Goal: Information Seeking & Learning: Learn about a topic

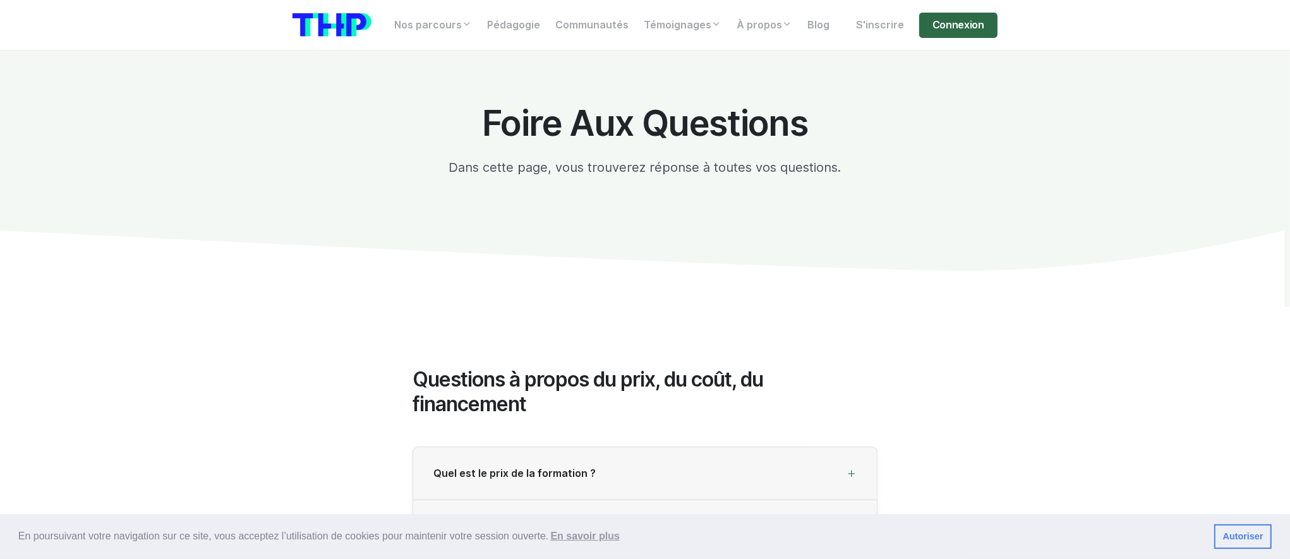
click at [976, 31] on link "Connexion" at bounding box center [958, 25] width 78 height 25
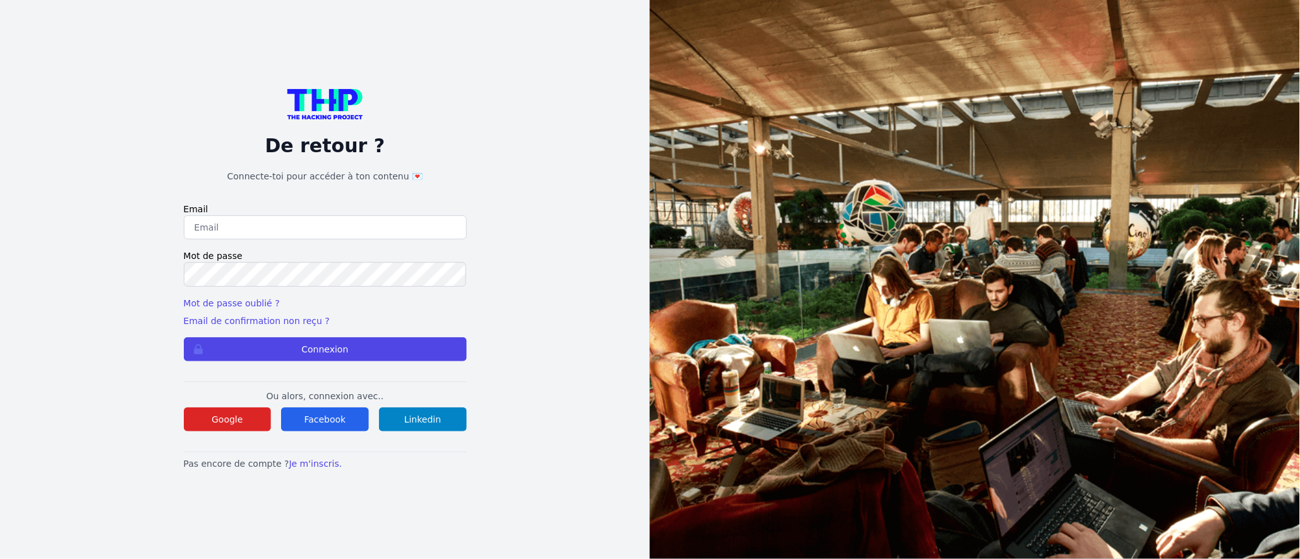
type input "Enzonatali75@gmail.com"
click at [405, 363] on div "De retour ? Connecte-toi pour accéder à ton contenu 💌 Email Enzonatali75@gmail.…" at bounding box center [325, 279] width 283 height 380
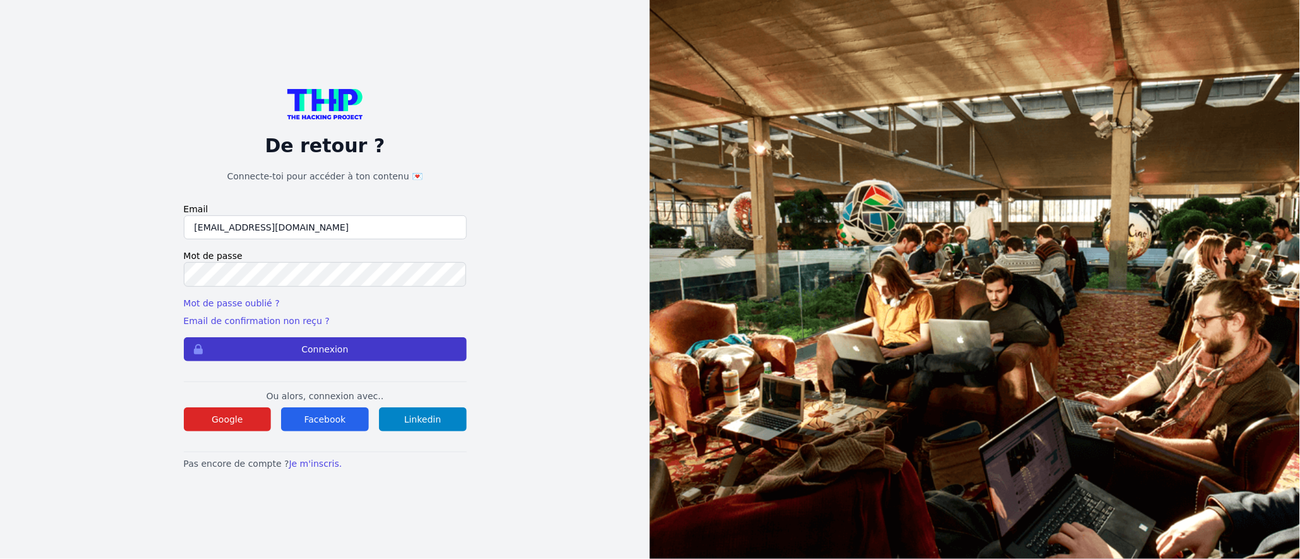
click at [407, 359] on button "Connexion" at bounding box center [325, 349] width 283 height 24
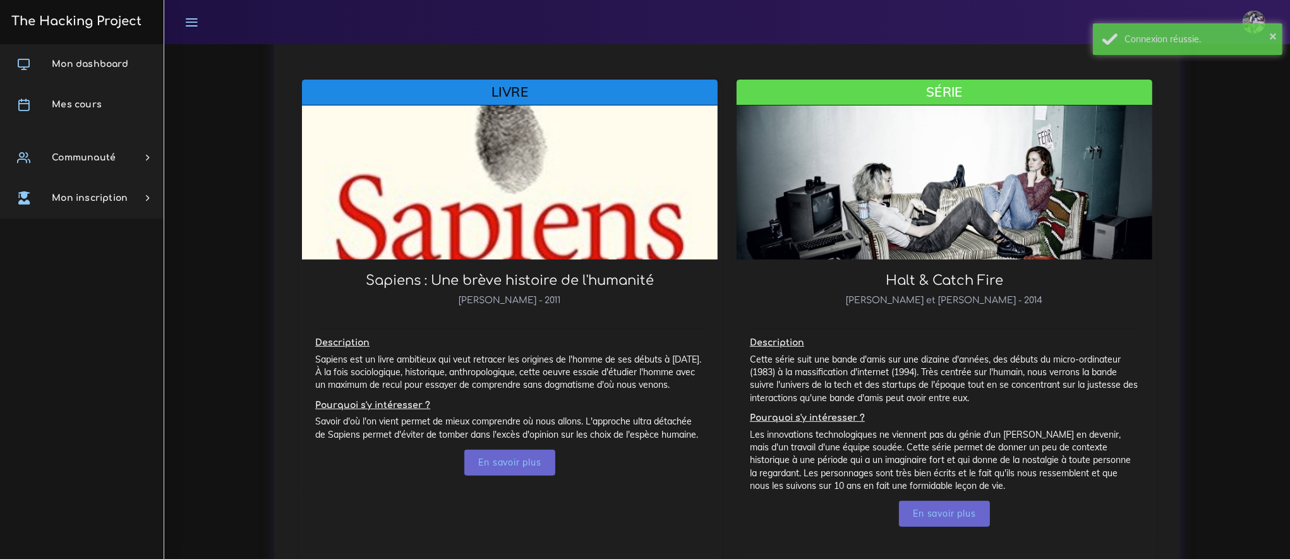
scroll to position [502, 0]
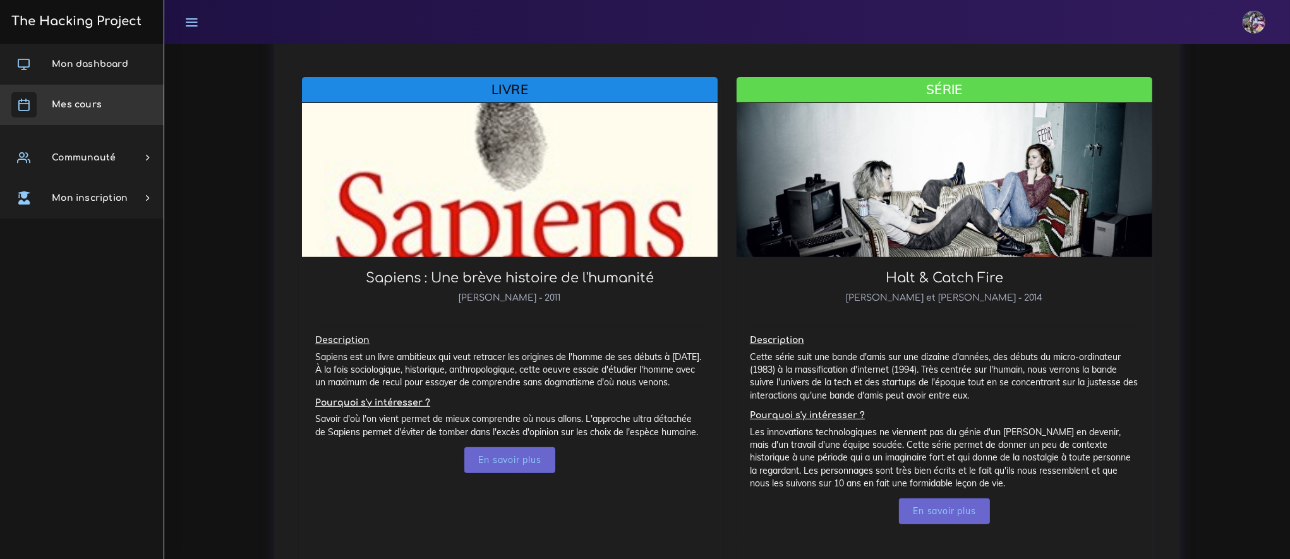
click at [71, 119] on link "Mes cours" at bounding box center [82, 105] width 164 height 40
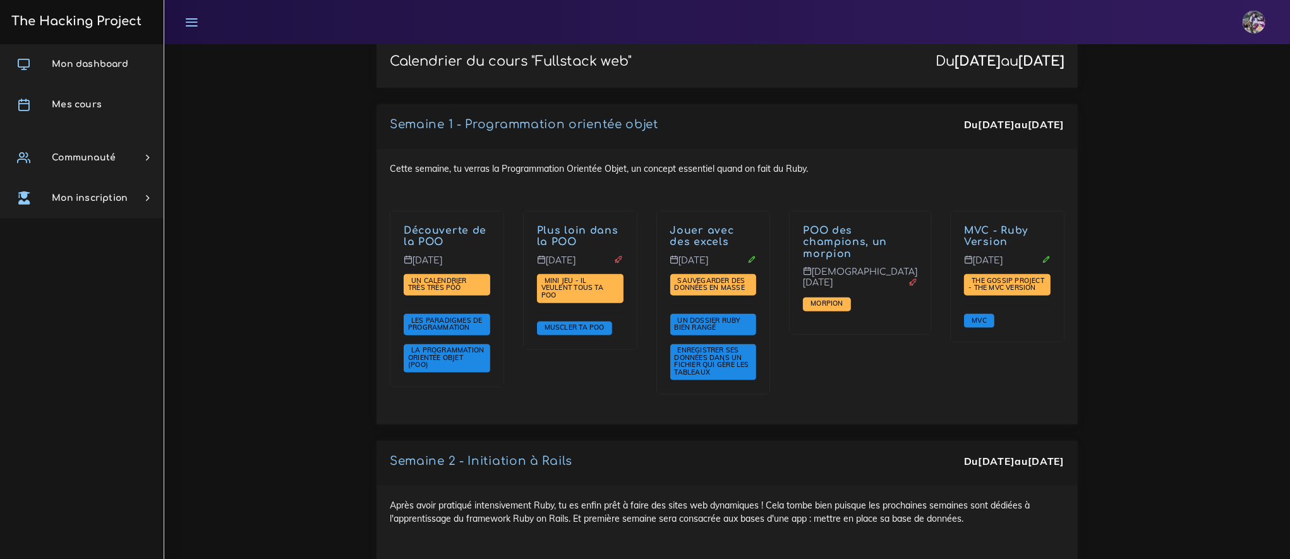
scroll to position [1655, 0]
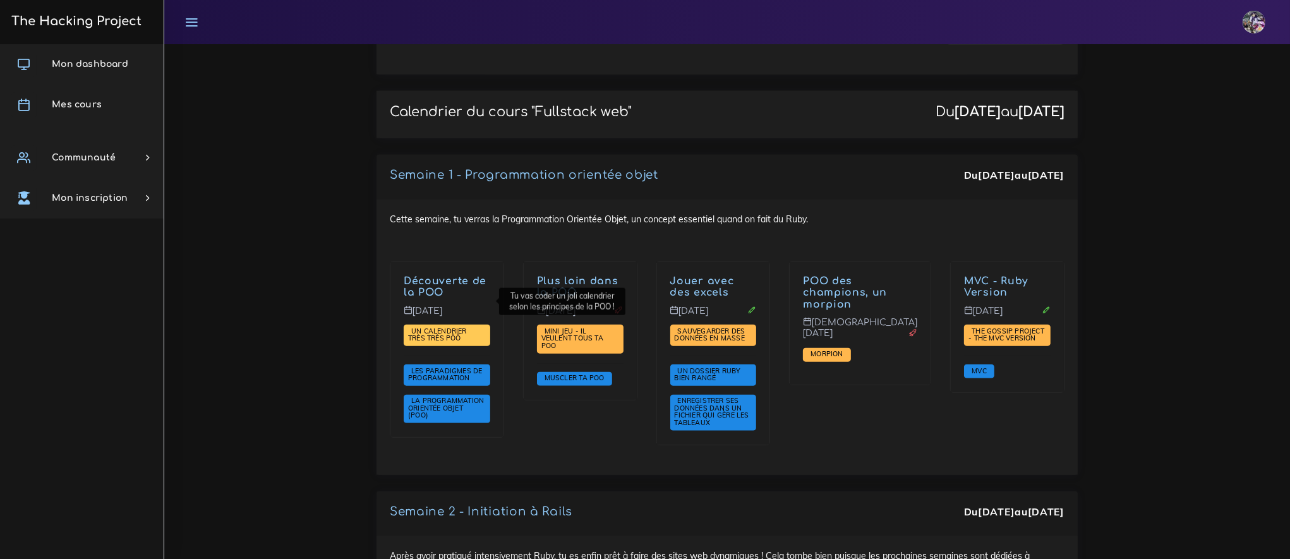
click at [449, 327] on span "Un calendrier très très PÔÔ" at bounding box center [437, 335] width 59 height 16
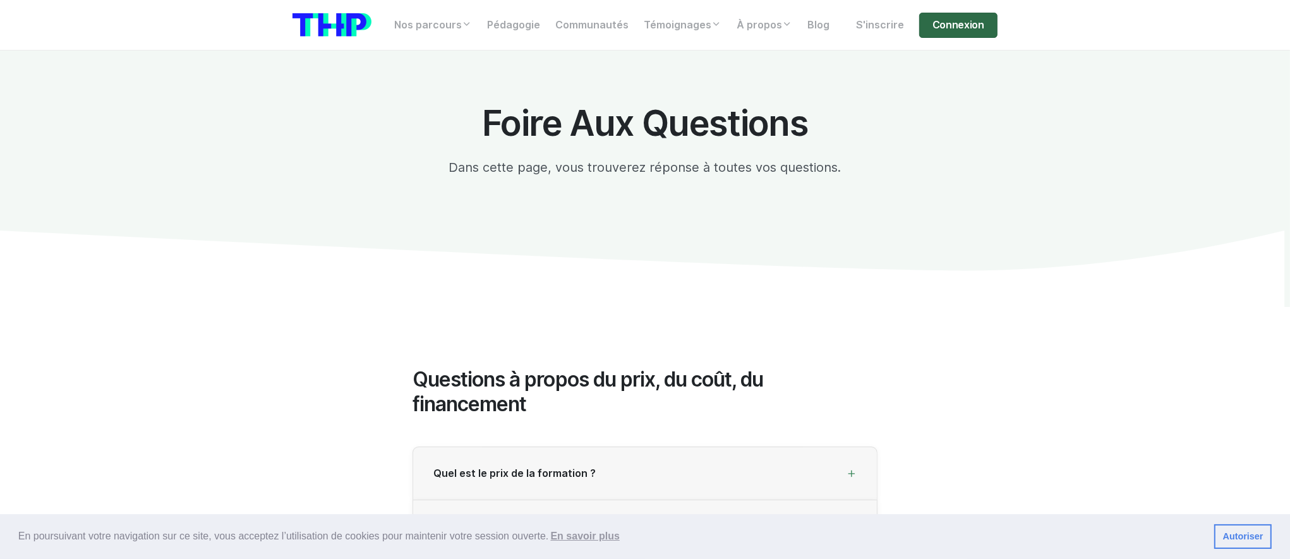
click at [932, 20] on link "Connexion" at bounding box center [958, 25] width 78 height 25
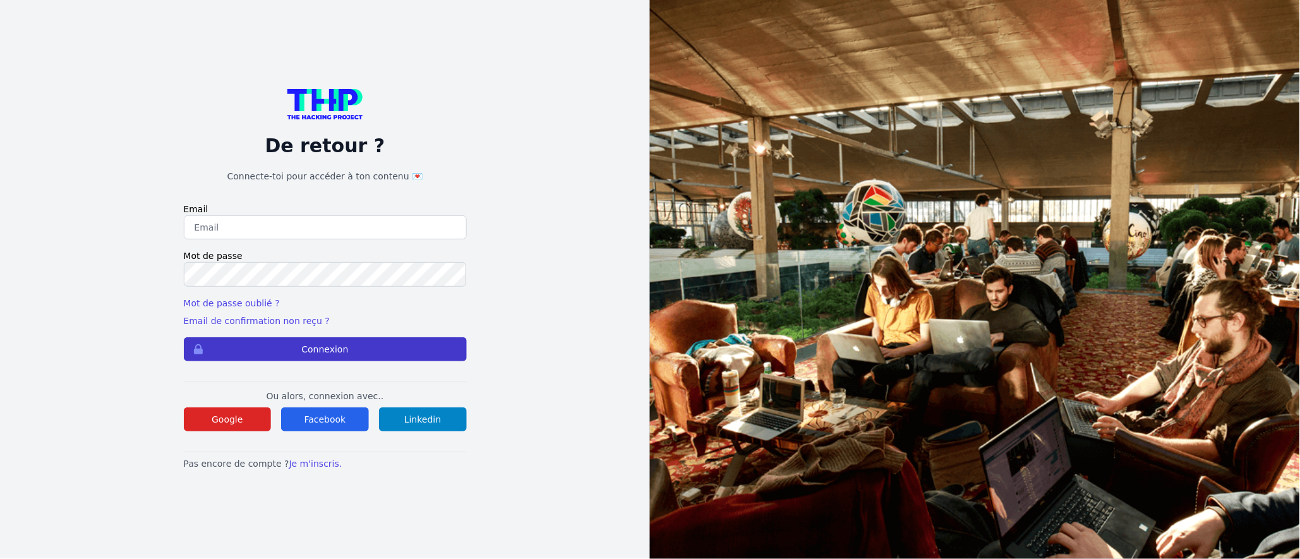
type input "[EMAIL_ADDRESS][DOMAIN_NAME]"
click at [444, 344] on button "Connexion" at bounding box center [325, 349] width 283 height 24
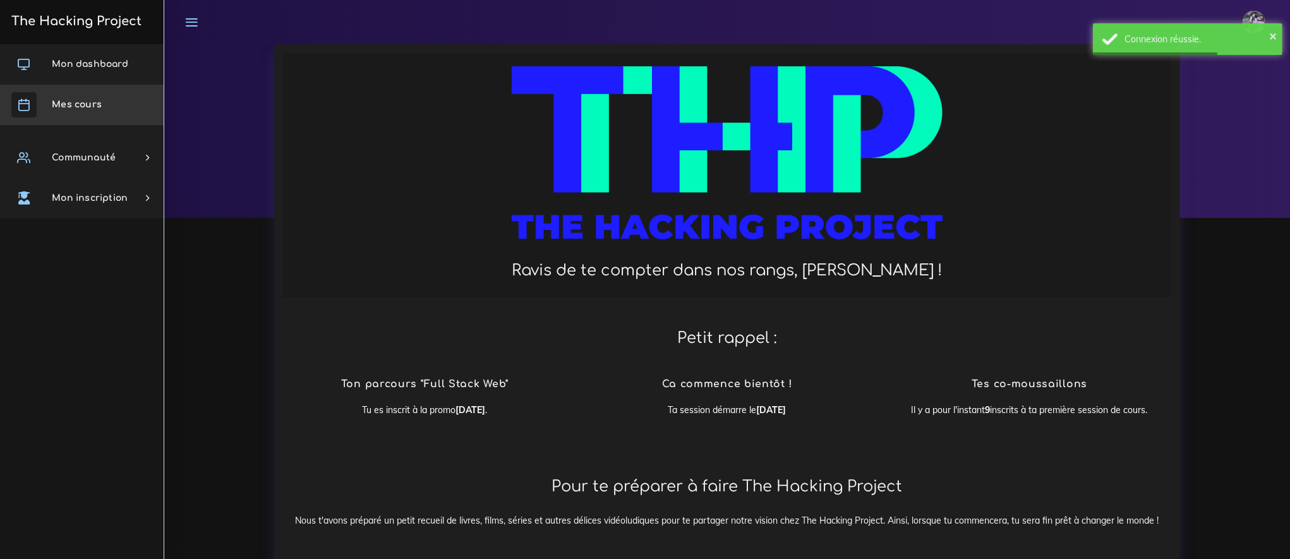
click at [114, 102] on link "Mes cours" at bounding box center [82, 105] width 164 height 40
click at [103, 111] on link "Mes cours" at bounding box center [82, 105] width 164 height 40
click at [76, 117] on link "Mes cours" at bounding box center [82, 105] width 164 height 40
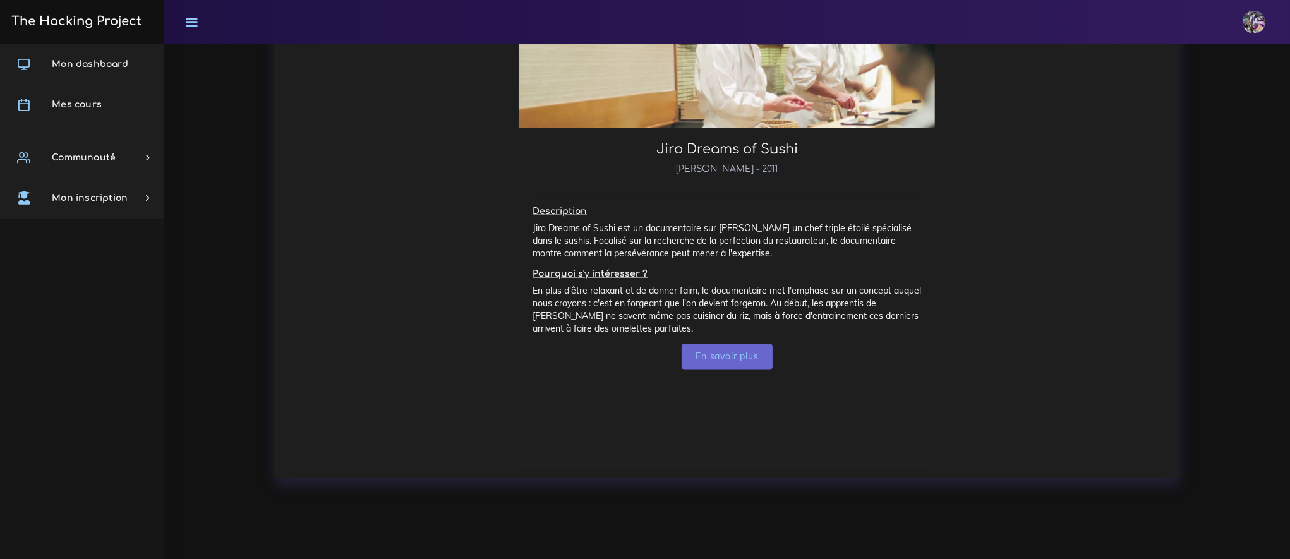
scroll to position [2435, 0]
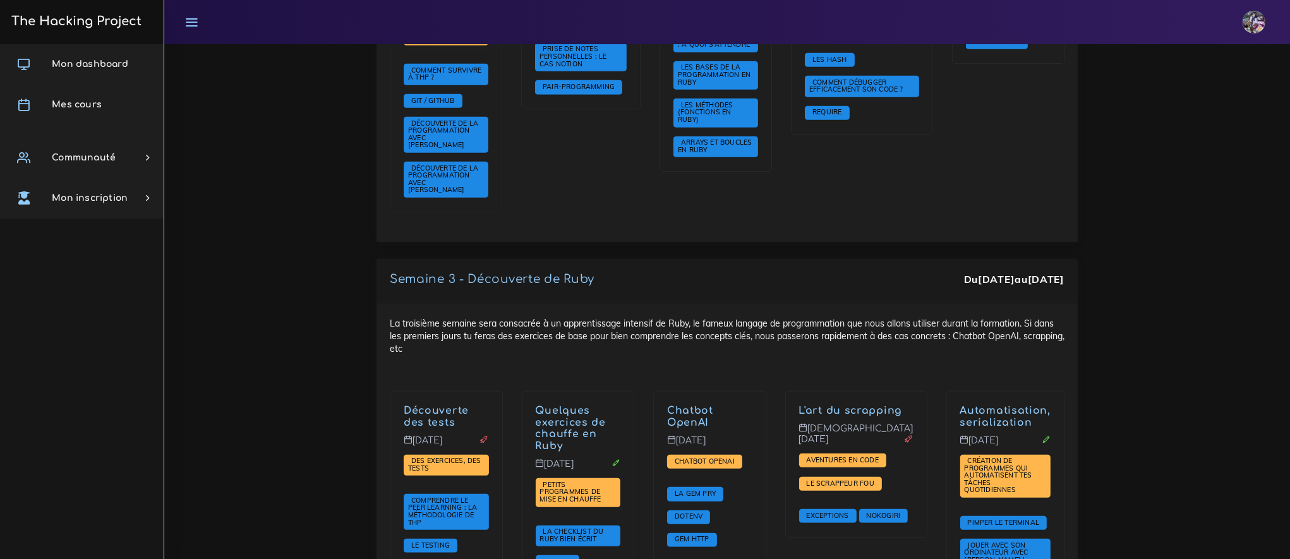
scroll to position [1240, 0]
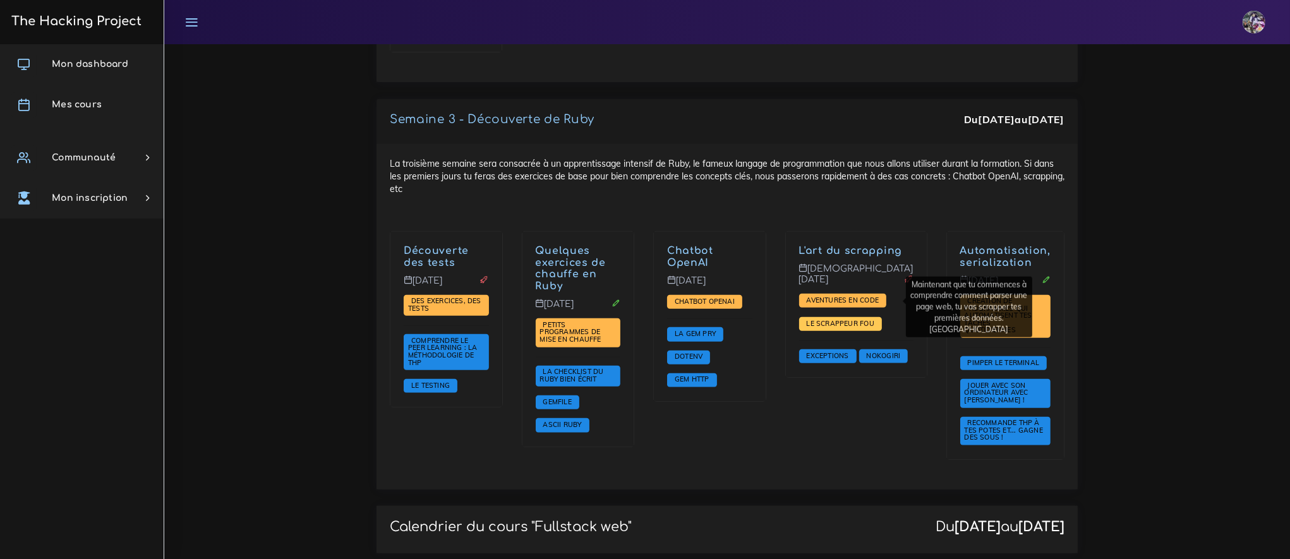
click at [877, 319] on span "Le scrappeur fou" at bounding box center [840, 323] width 74 height 9
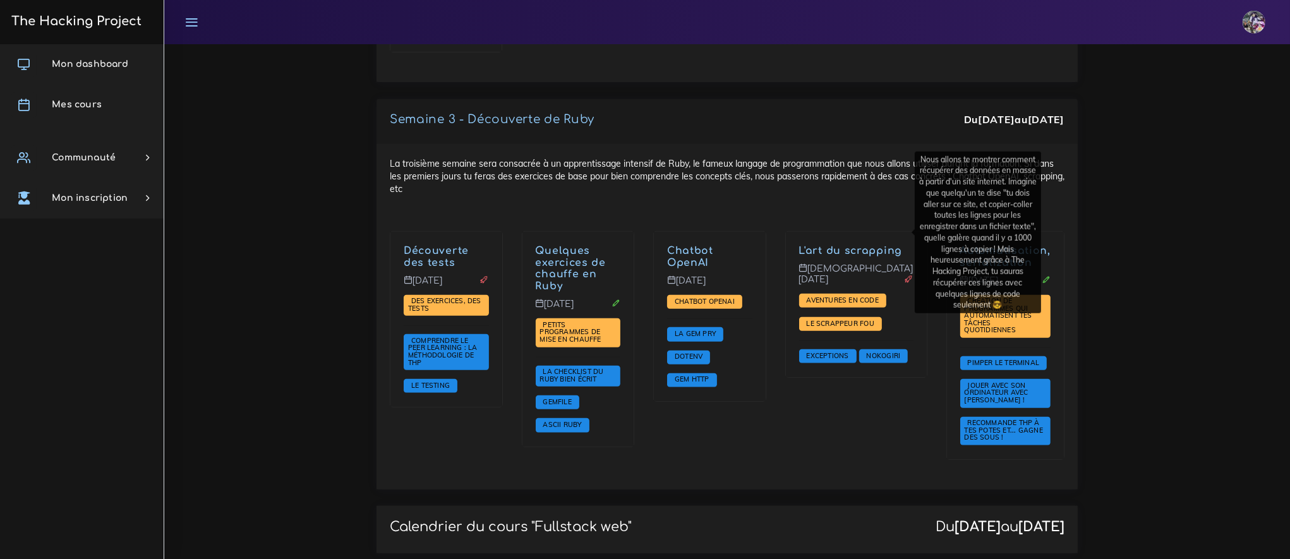
click at [839, 245] on link "L'art du scrapping" at bounding box center [851, 250] width 104 height 11
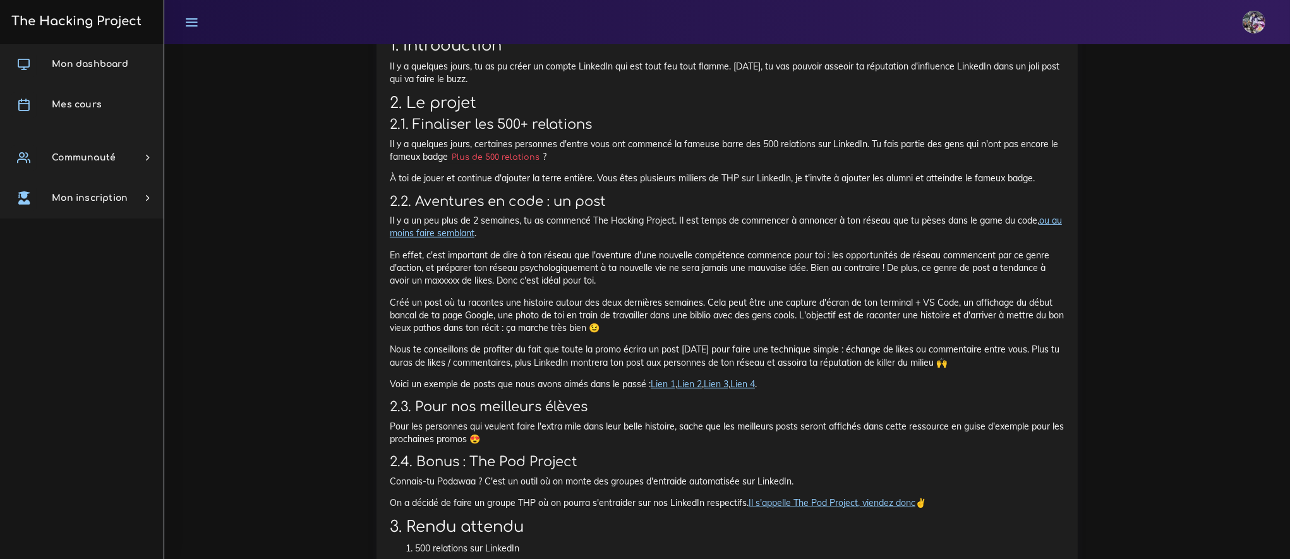
scroll to position [361, 0]
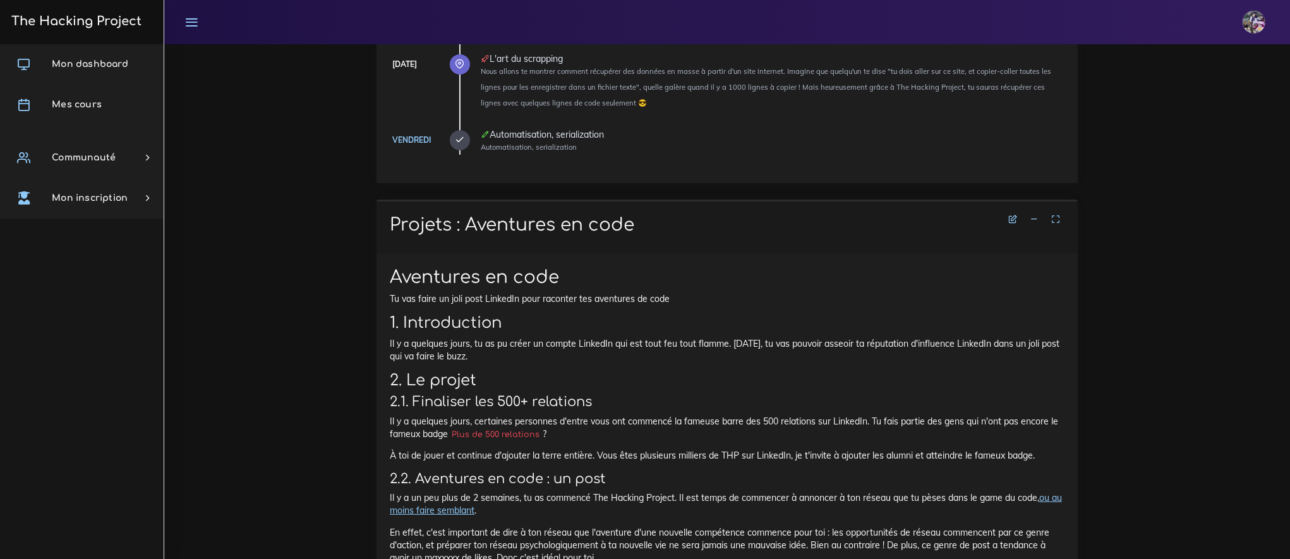
click at [1029, 218] on icon at bounding box center [1033, 219] width 9 height 9
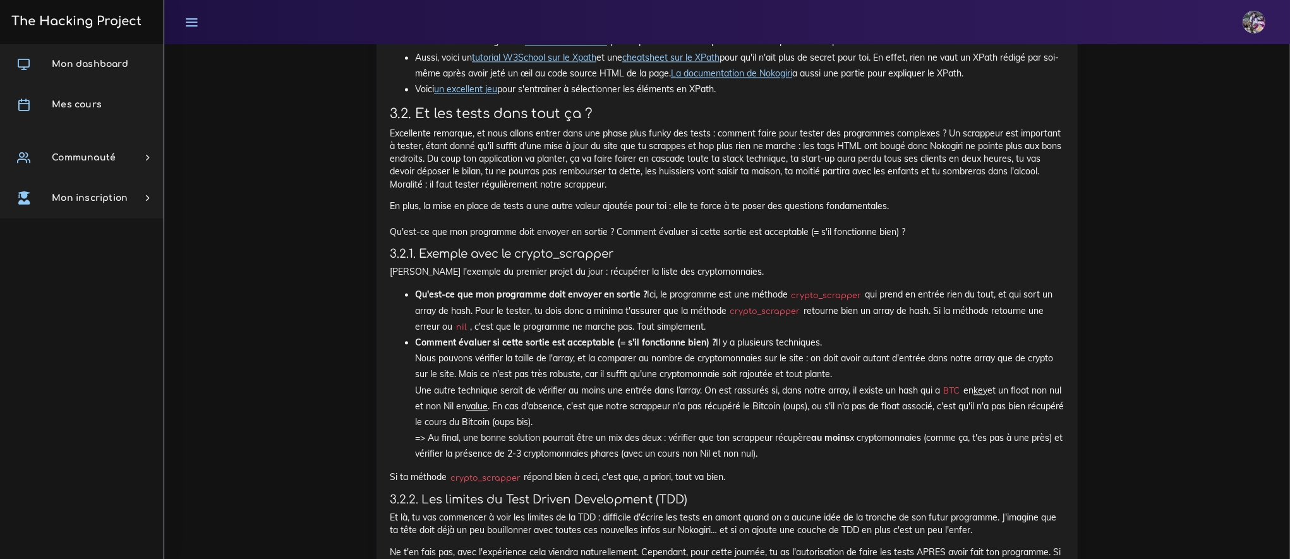
scroll to position [3292, 0]
drag, startPoint x: 700, startPoint y: 366, endPoint x: 965, endPoint y: 366, distance: 265.3
click at [965, 49] on li "Après, tu vas découvrir comment utiliser le XPath, une techno puissante compati…" at bounding box center [739, 33] width 649 height 32
click at [893, 30] on link "ce tutoriel" at bounding box center [881, 24] width 40 height 11
click at [639, 49] on li "Après, tu vas découvrir comment utiliser le XPath, une techno puissante compati…" at bounding box center [739, 33] width 649 height 32
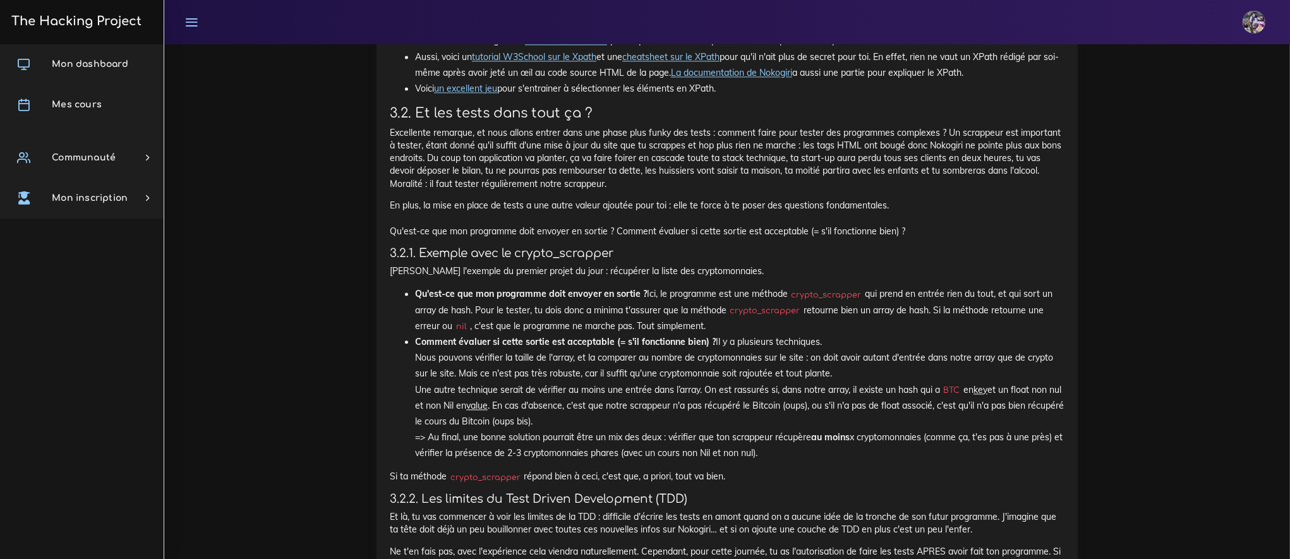
click at [554, 63] on link "tutorial W3School sur le Xpath" at bounding box center [534, 56] width 124 height 11
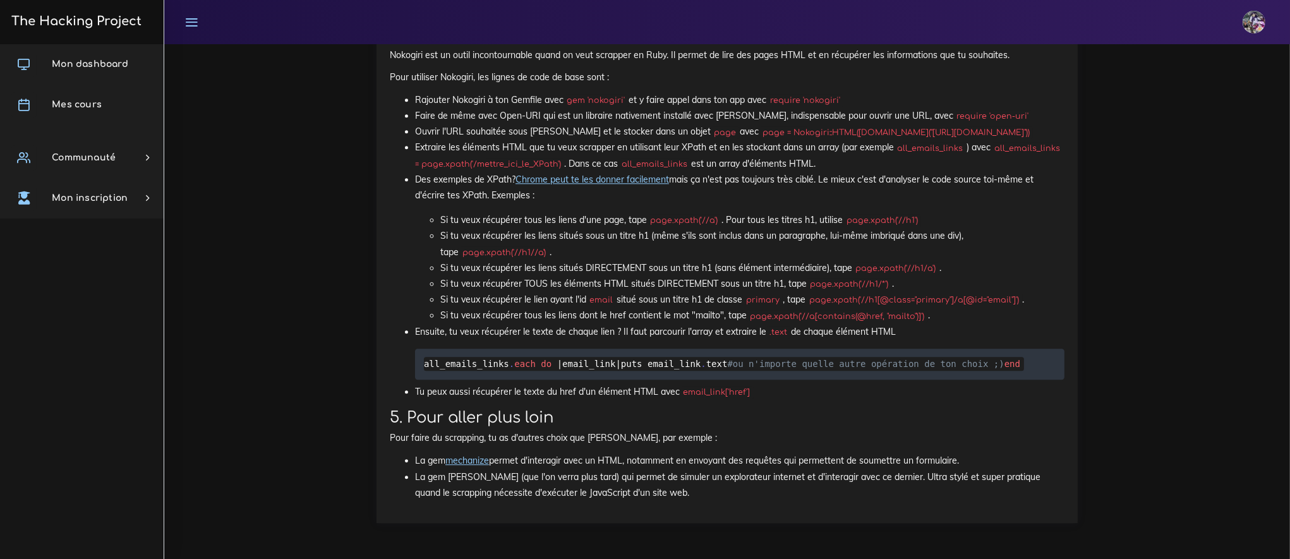
scroll to position [4011, 0]
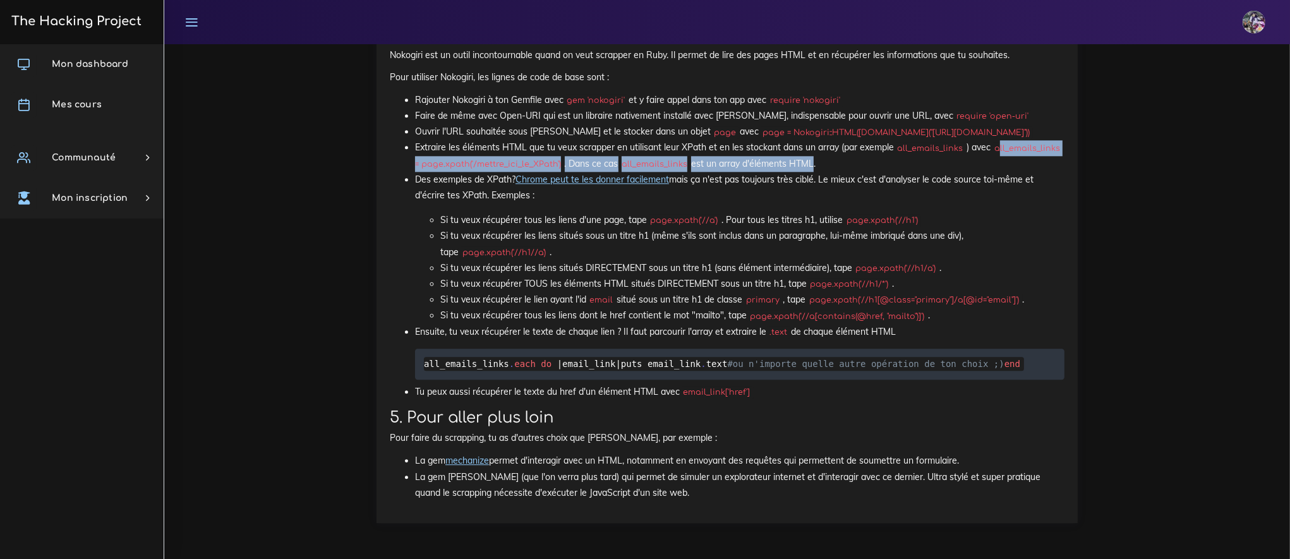
drag, startPoint x: 1002, startPoint y: 381, endPoint x: 802, endPoint y: 397, distance: 200.2
click at [802, 171] on li "Extraire les éléments HTML que tu veux scrapper en utilisant leur XPath et en l…" at bounding box center [739, 156] width 649 height 32
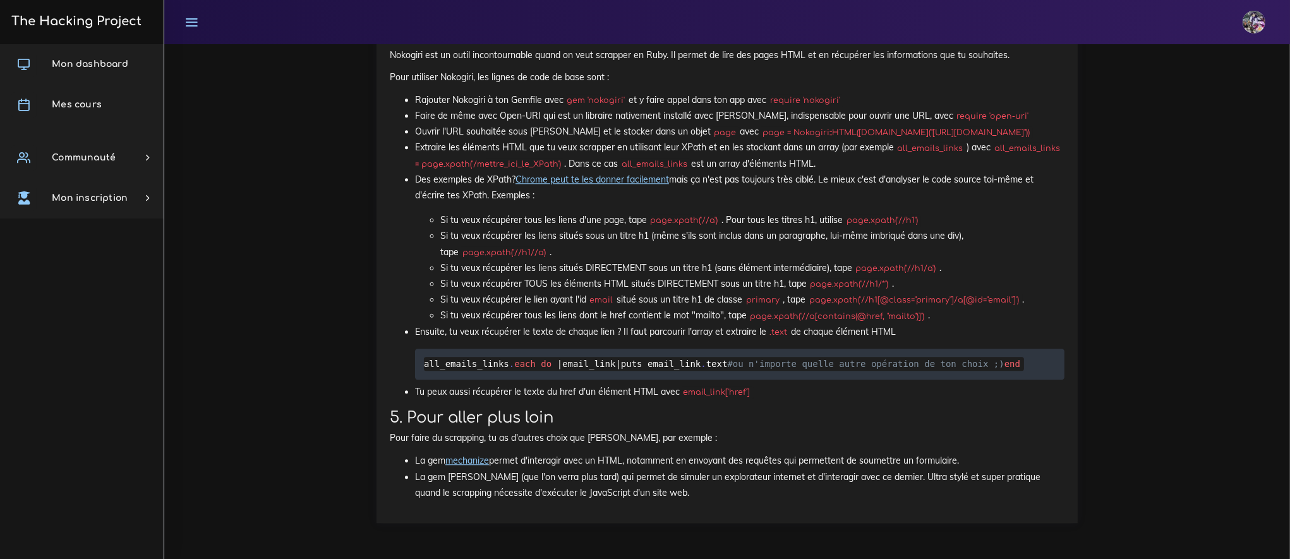
click at [699, 203] on p "Des exemples de XPath? Chrome peut te les donner facilement mais ça n'est pas t…" at bounding box center [739, 188] width 649 height 32
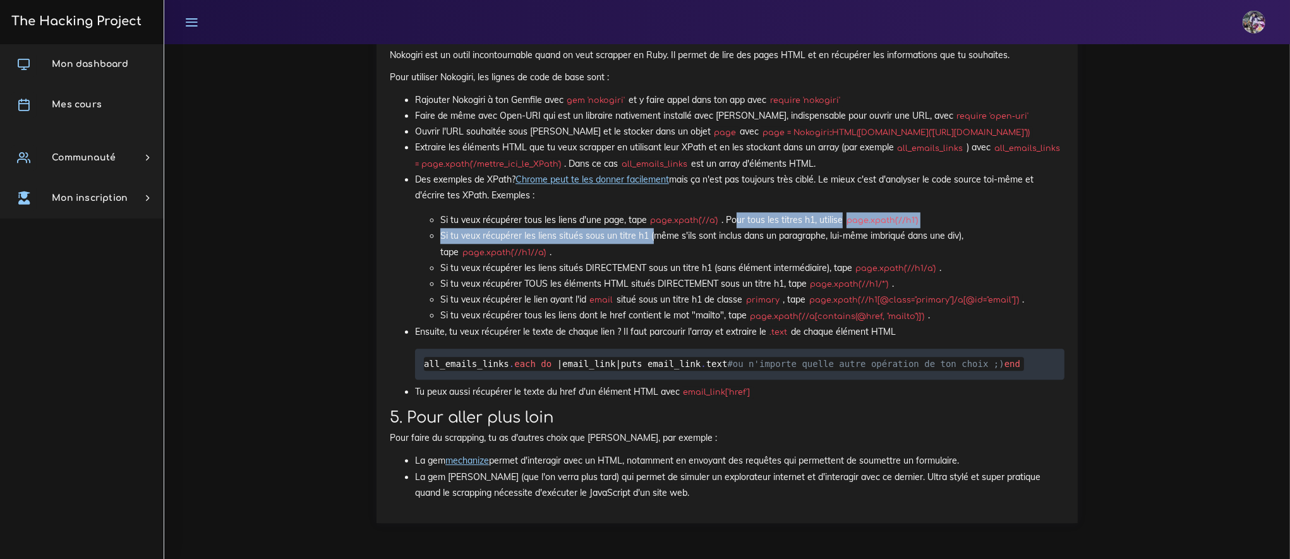
drag, startPoint x: 654, startPoint y: 359, endPoint x: 738, endPoint y: 352, distance: 84.2
click at [738, 323] on ul "Si tu veux récupérer tous les liens d'une page, tape page.xpath('//a') . Pour t…" at bounding box center [739, 267] width 649 height 111
click at [793, 228] on li "Si tu veux récupérer tous les liens d'une page, tape page.xpath('//a') . Pour t…" at bounding box center [752, 220] width 624 height 16
drag, startPoint x: 672, startPoint y: 351, endPoint x: 868, endPoint y: 359, distance: 195.9
click at [868, 323] on ul "Si tu veux récupérer tous les liens d'une page, tape page.xpath('//a') . Pour t…" at bounding box center [739, 267] width 649 height 111
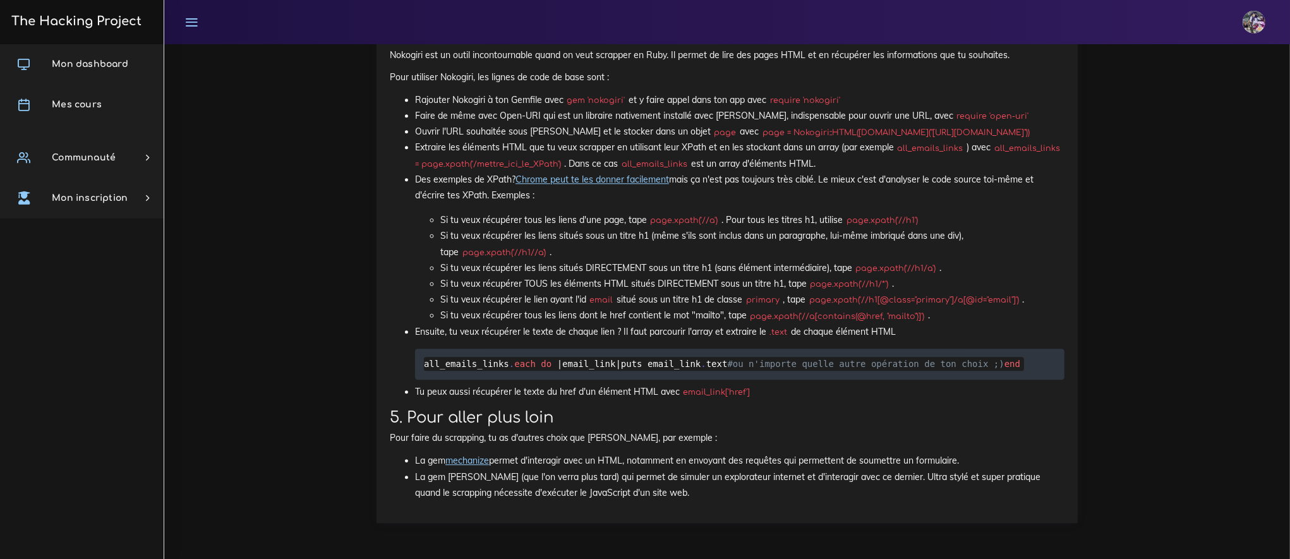
drag, startPoint x: 873, startPoint y: 363, endPoint x: 877, endPoint y: 373, distance: 11.4
click at [873, 260] on li "Si tu veux récupérer les liens situés sous un titre h1 (même s'ils sont inclus …" at bounding box center [752, 244] width 624 height 32
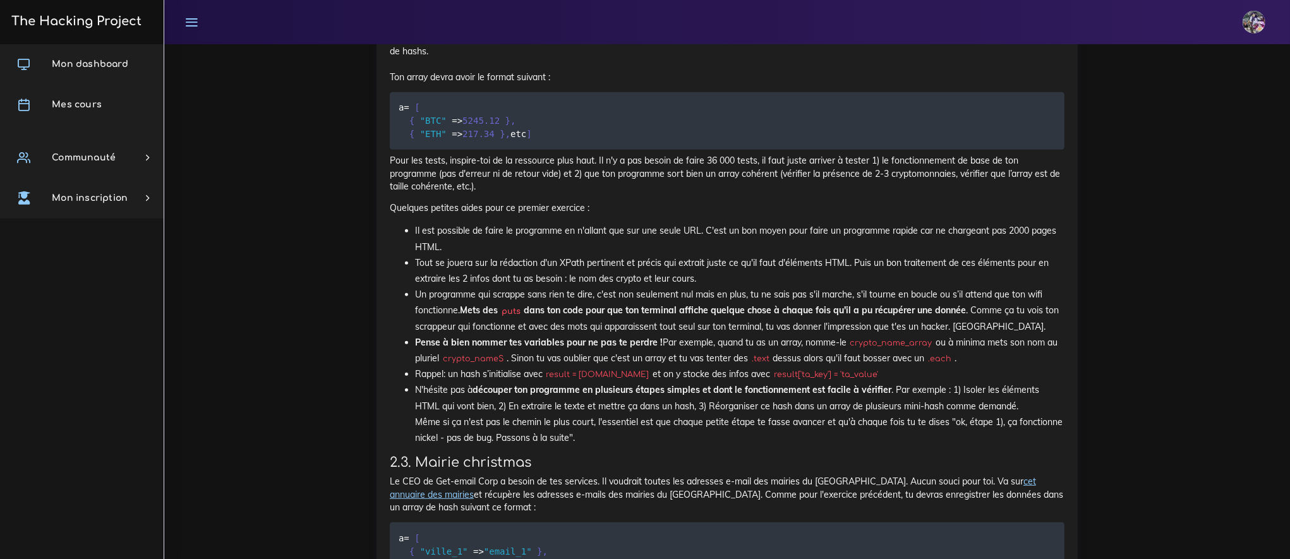
scroll to position [861, 0]
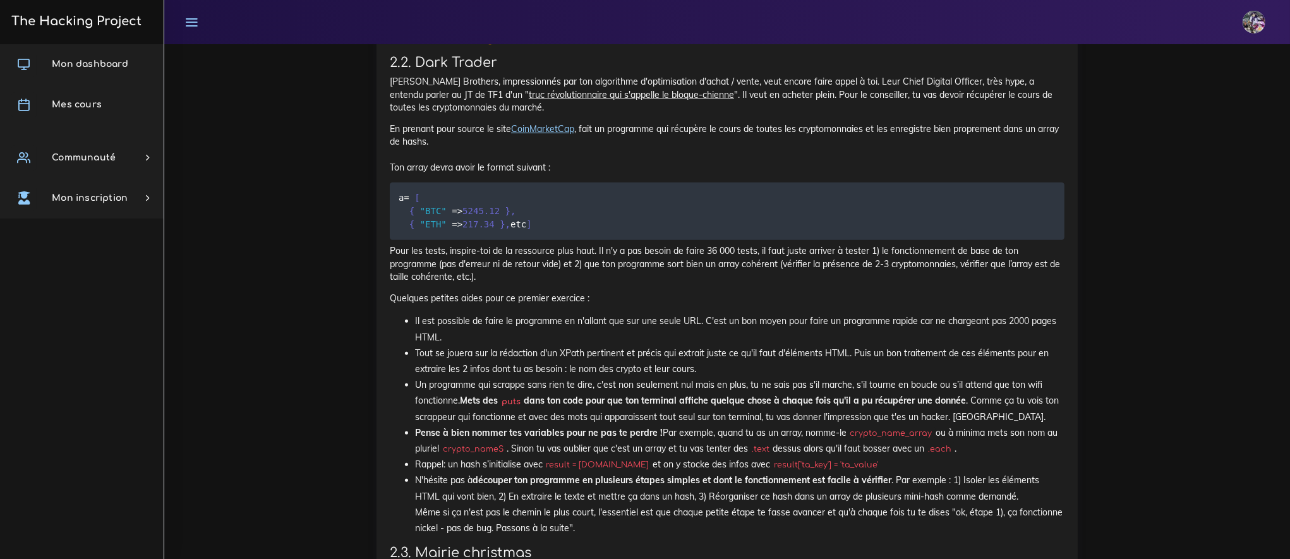
click at [574, 135] on link "CoinMarketCap" at bounding box center [542, 128] width 63 height 11
click at [87, 105] on span "Mes cours" at bounding box center [77, 104] width 50 height 9
click at [87, 116] on link "Mes cours" at bounding box center [82, 105] width 164 height 40
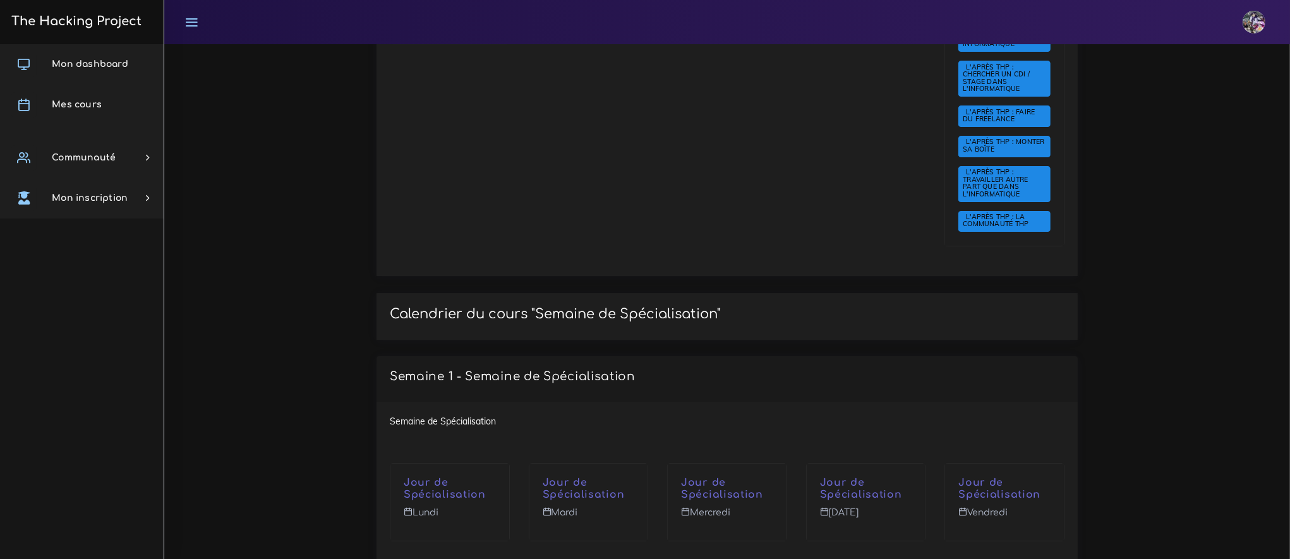
scroll to position [5520, 0]
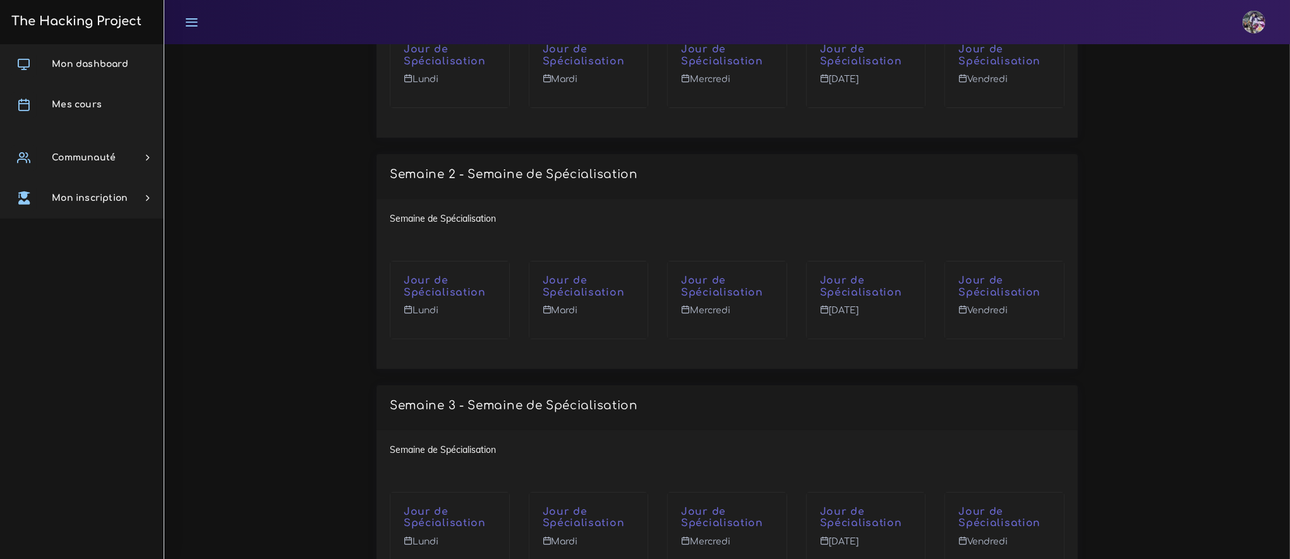
drag, startPoint x: 721, startPoint y: 345, endPoint x: 596, endPoint y: 239, distance: 163.9
click at [720, 385] on div "Semaine 3 - Semaine de Spécialisation" at bounding box center [726, 407] width 701 height 45
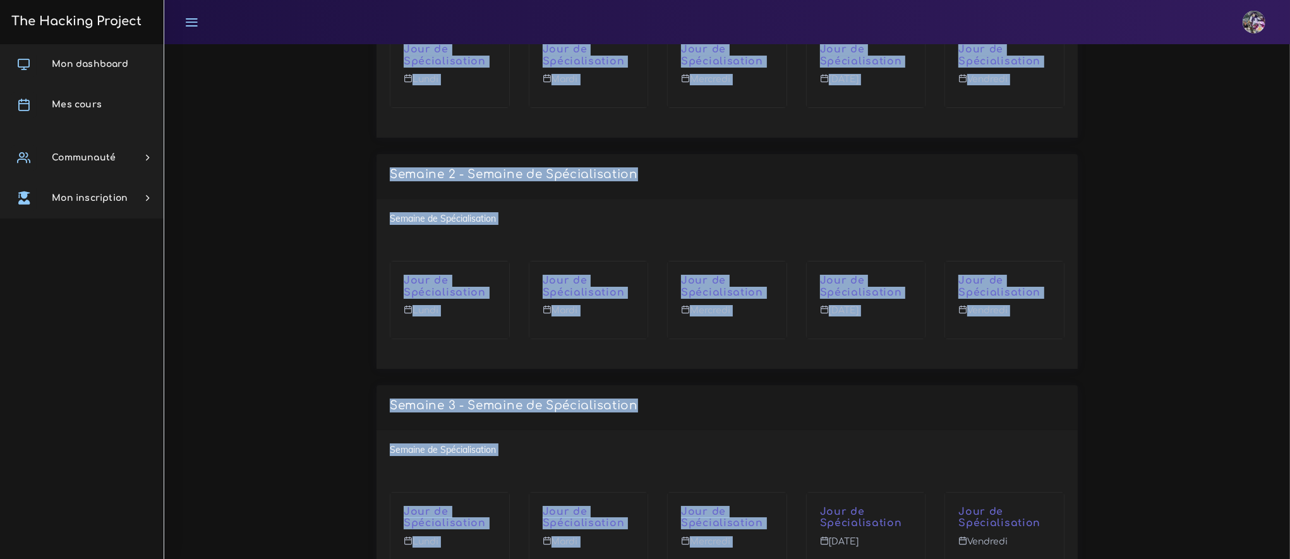
drag, startPoint x: 388, startPoint y: 100, endPoint x: 908, endPoint y: 409, distance: 603.8
click at [909, 410] on div "Calendrier du cours "Semaine de Spécialisation" Semaine 1 - Semaine de Spéciali…" at bounding box center [726, 238] width 701 height 757
click at [891, 430] on div "Semaine de Spécialisation Jour de Spécialisation Lundi Jour de Spécialisation M…" at bounding box center [726, 514] width 701 height 169
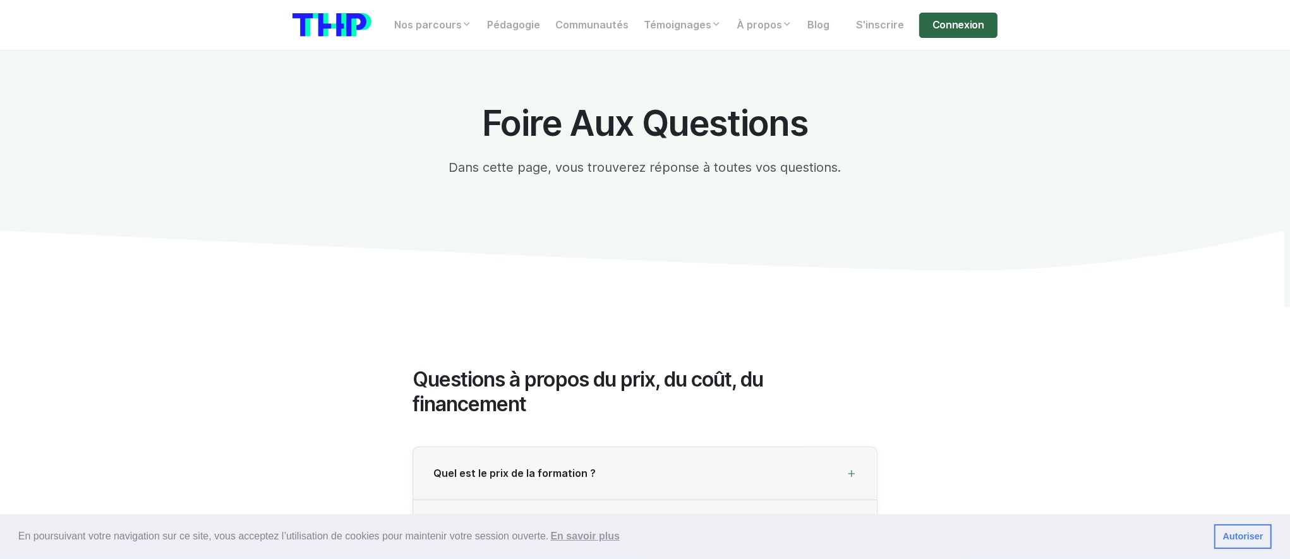
click at [949, 22] on link "Connexion" at bounding box center [958, 25] width 78 height 25
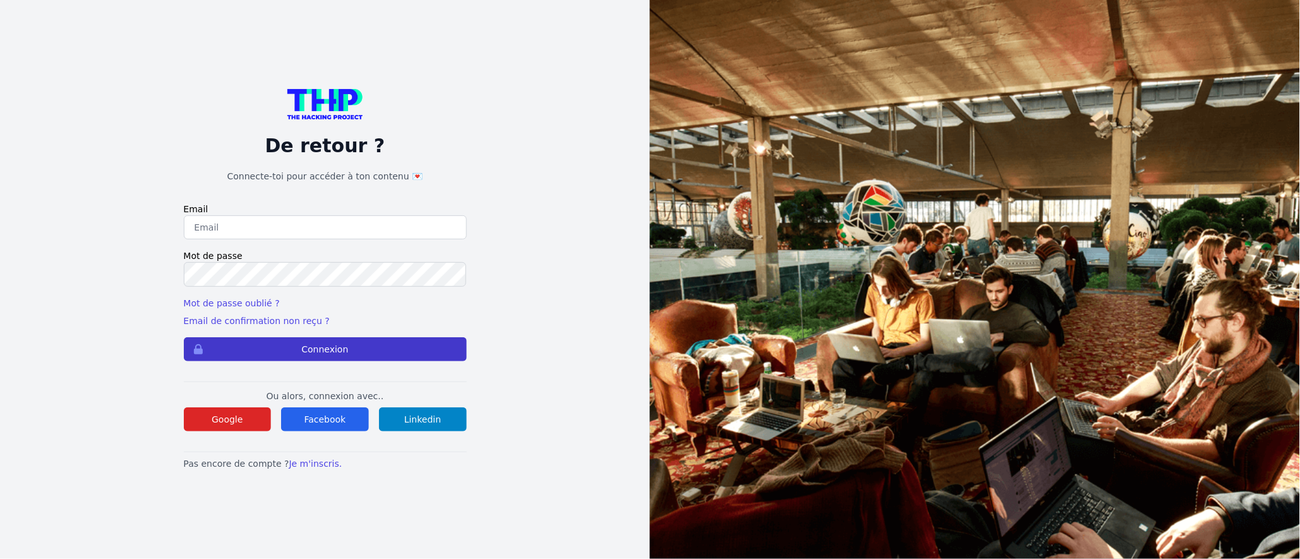
type input "Enzonatali75@gmail.com"
click at [306, 346] on button "Connexion" at bounding box center [325, 349] width 283 height 24
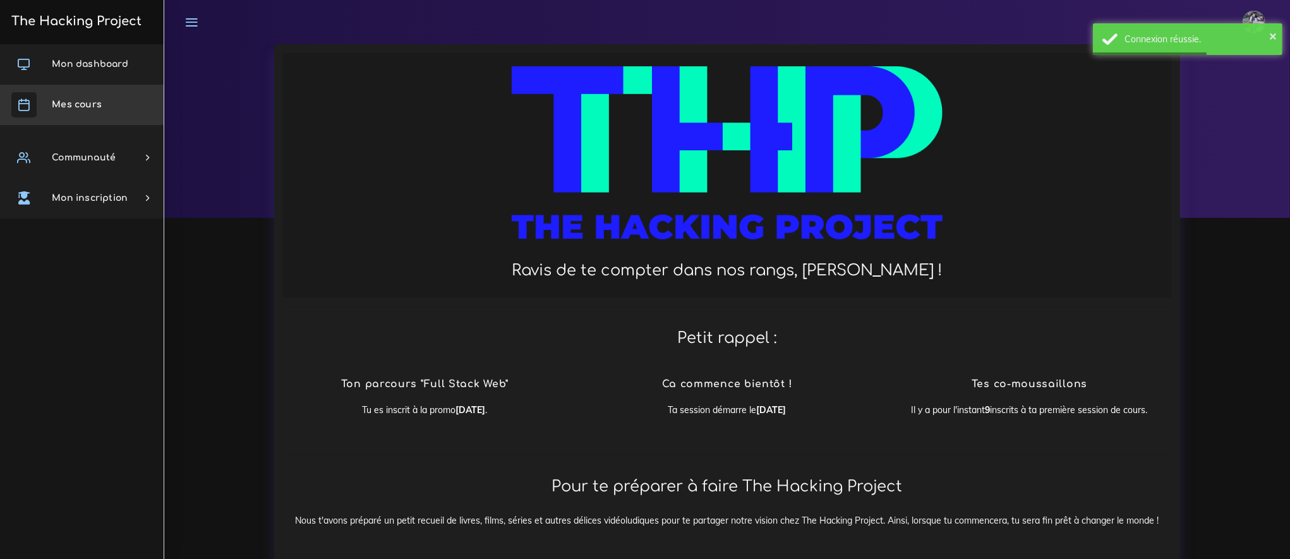
click at [87, 114] on link "Mes cours" at bounding box center [82, 105] width 164 height 40
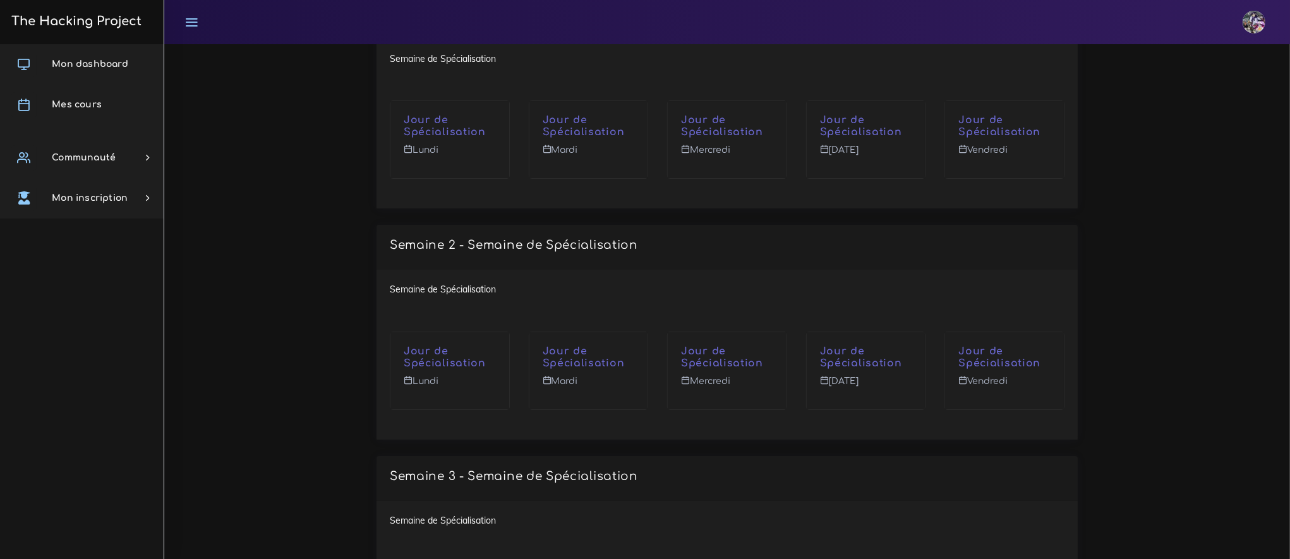
scroll to position [5520, 0]
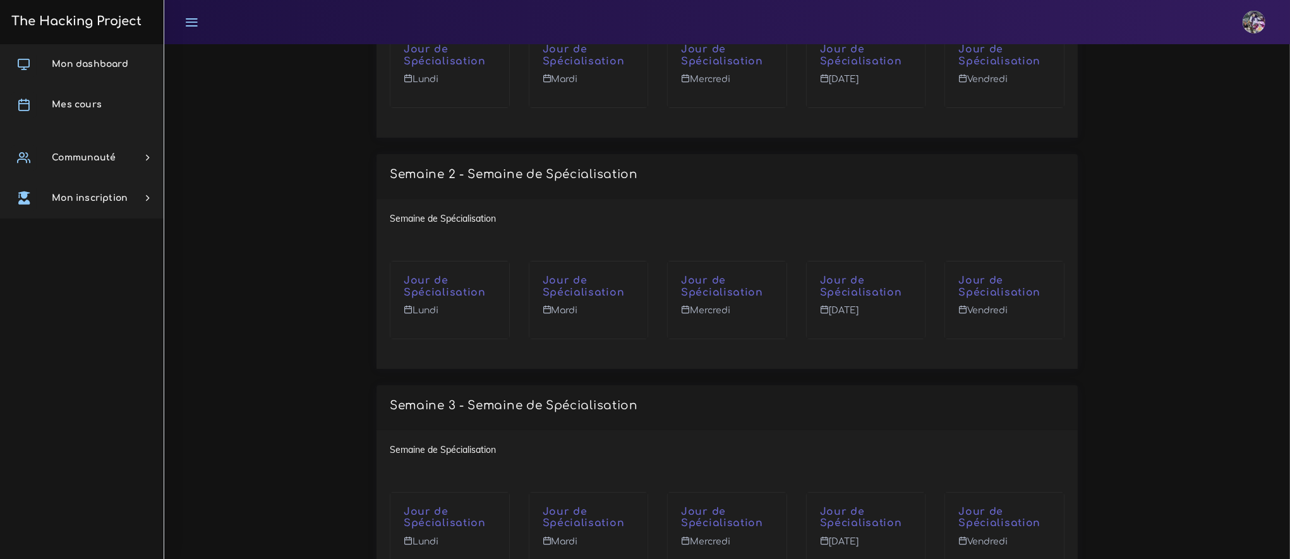
drag, startPoint x: 389, startPoint y: 123, endPoint x: 961, endPoint y: 603, distance: 746.0
